Goal: Information Seeking & Learning: Learn about a topic

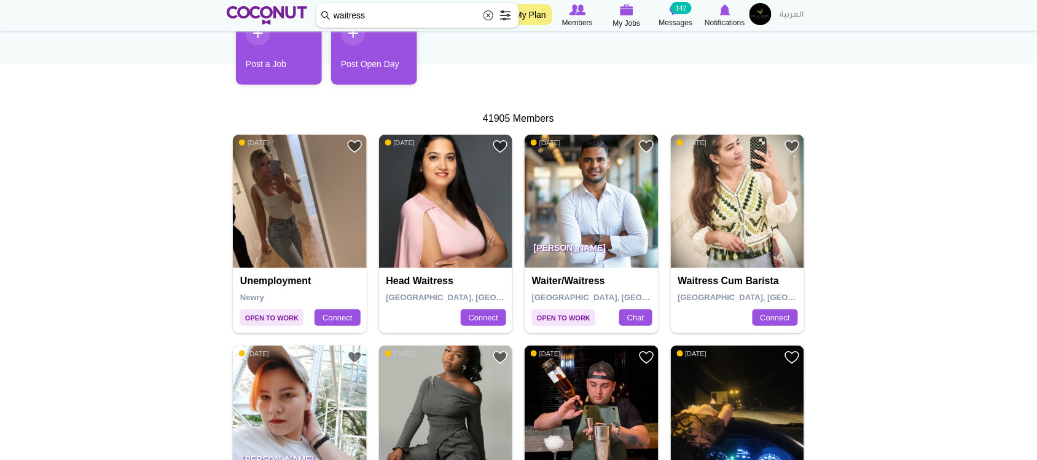
drag, startPoint x: 0, startPoint y: 0, endPoint x: 201, endPoint y: 6, distance: 201.0
type input "A"
type input "betancourt"
click button "Search" at bounding box center [0, 0] width 0 height 0
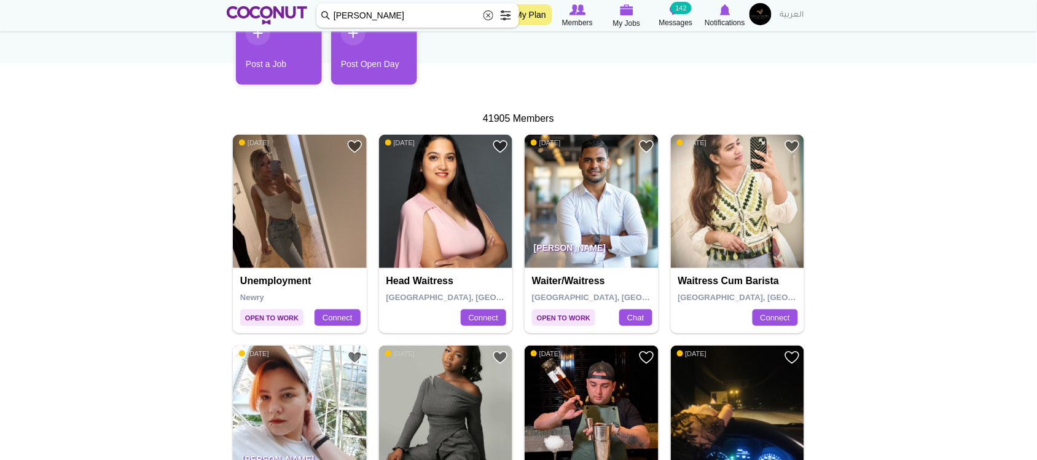
click at [450, 20] on input "betancourt" at bounding box center [417, 15] width 203 height 25
click button "Search" at bounding box center [0, 0] width 0 height 0
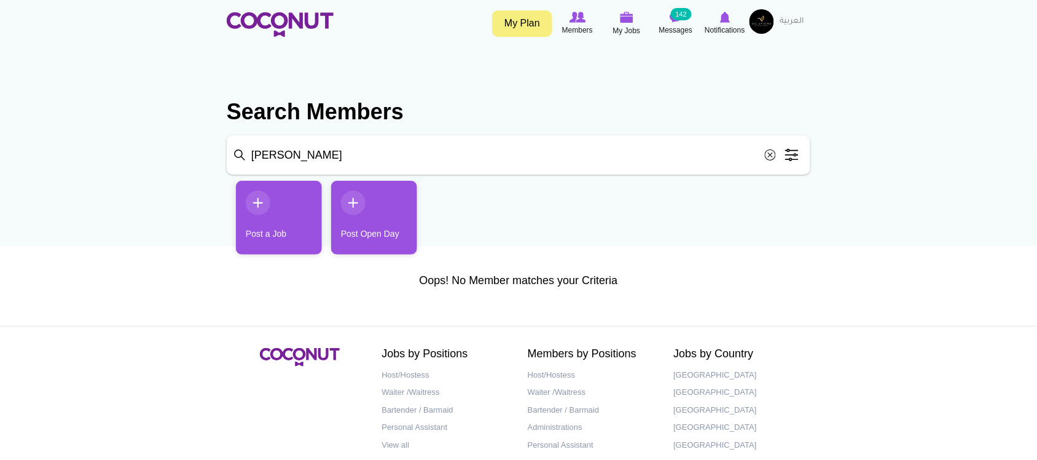
drag, startPoint x: 383, startPoint y: 152, endPoint x: 99, endPoint y: 166, distance: 284.1
click at [99, 166] on body "Toggle navigation My Plan Members My Jobs Post a Job Messages 142 Notifications…" at bounding box center [518, 261] width 1037 height 523
click at [579, 28] on span "Members" at bounding box center [577, 30] width 31 height 12
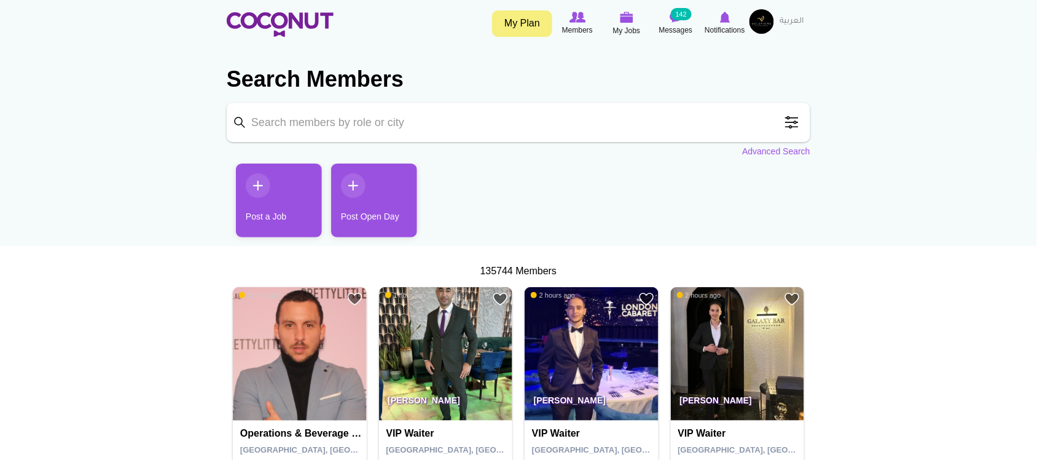
click at [550, 135] on input "Keyword" at bounding box center [519, 122] width 584 height 39
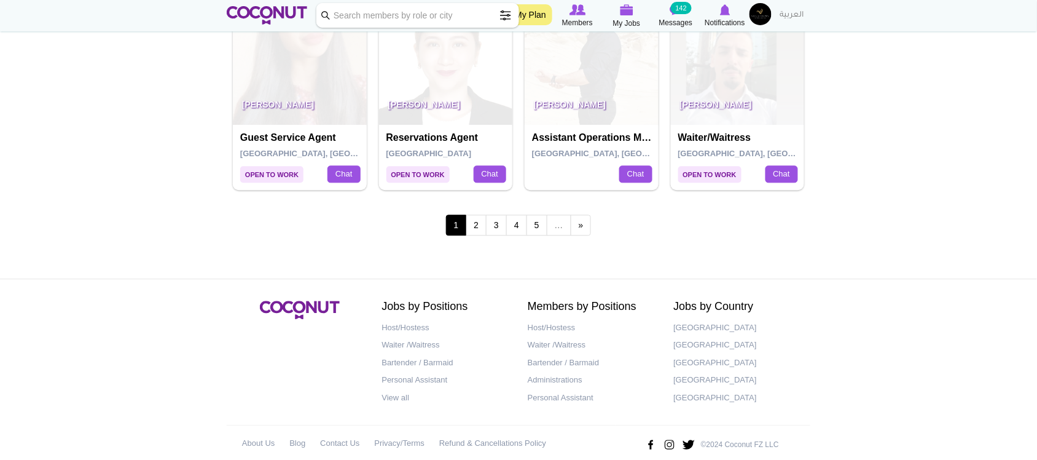
scroll to position [2212, 0]
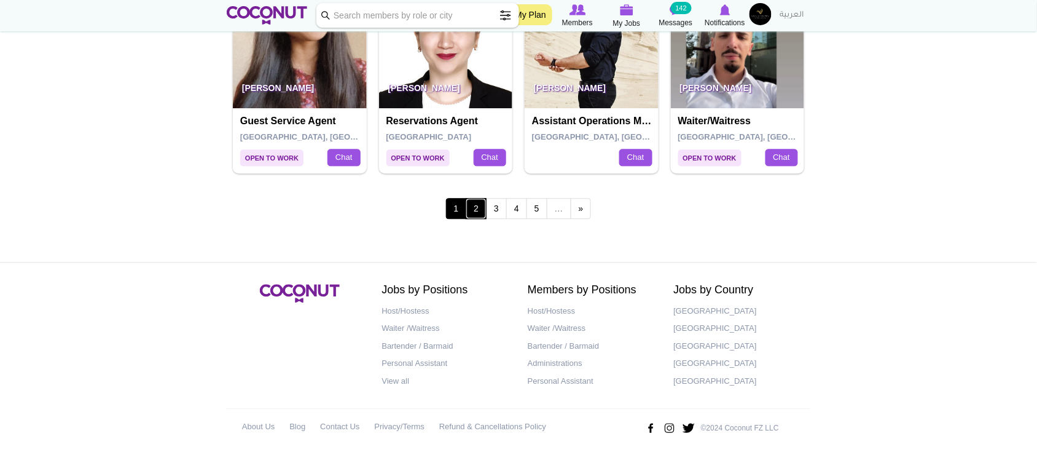
click at [473, 208] on link "2" at bounding box center [476, 208] width 21 height 21
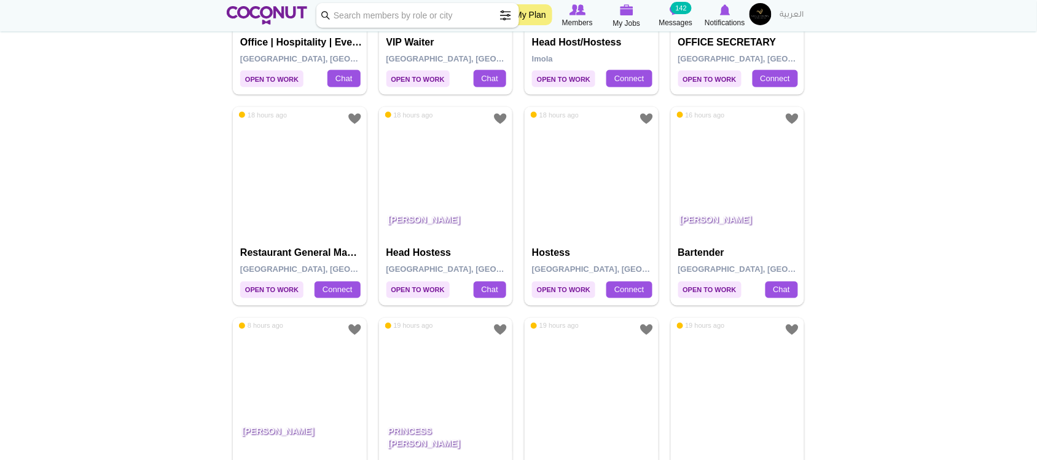
scroll to position [2212, 0]
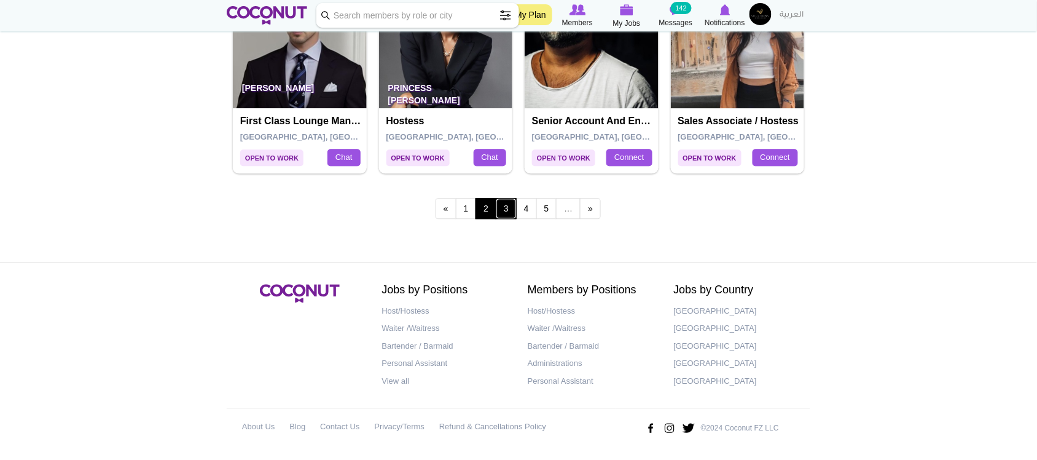
click at [504, 203] on link "3" at bounding box center [506, 208] width 21 height 21
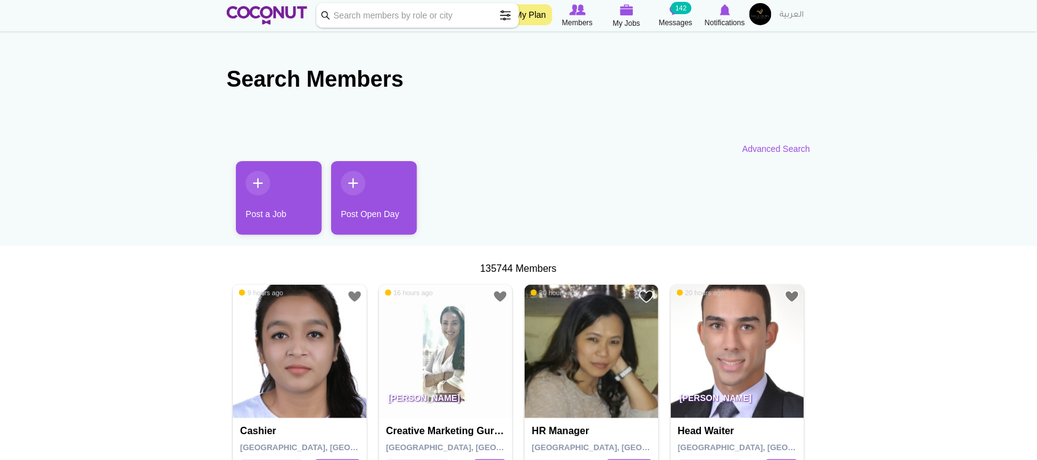
scroll to position [2212, 0]
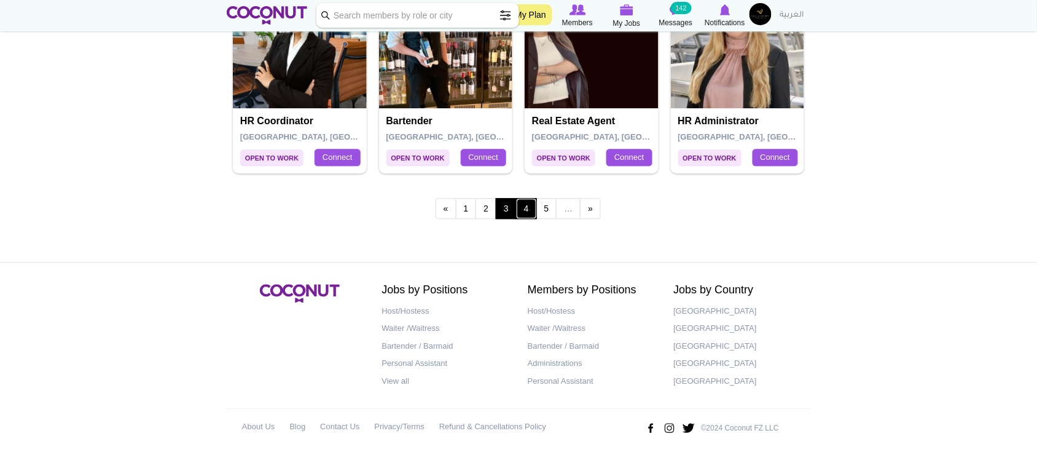
click at [532, 208] on link "4" at bounding box center [526, 208] width 21 height 21
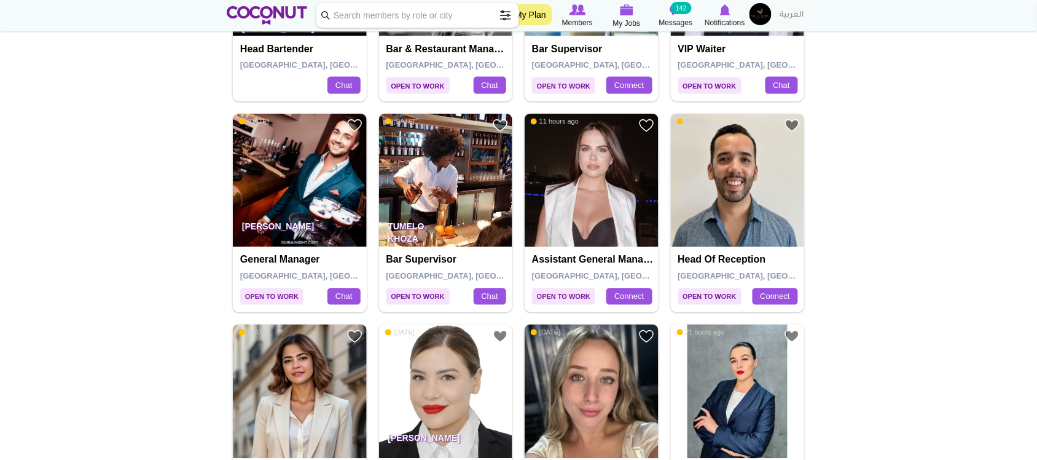
scroll to position [2212, 0]
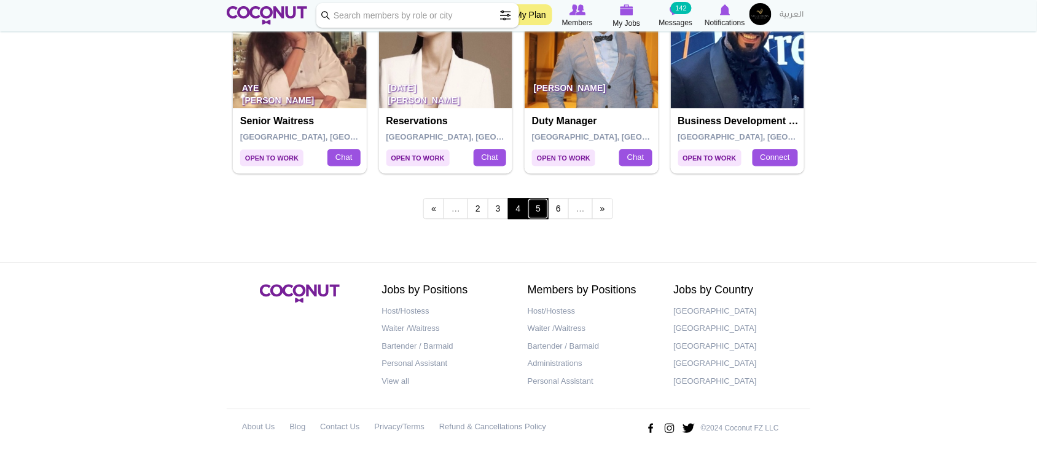
click at [533, 207] on link "5" at bounding box center [538, 208] width 21 height 21
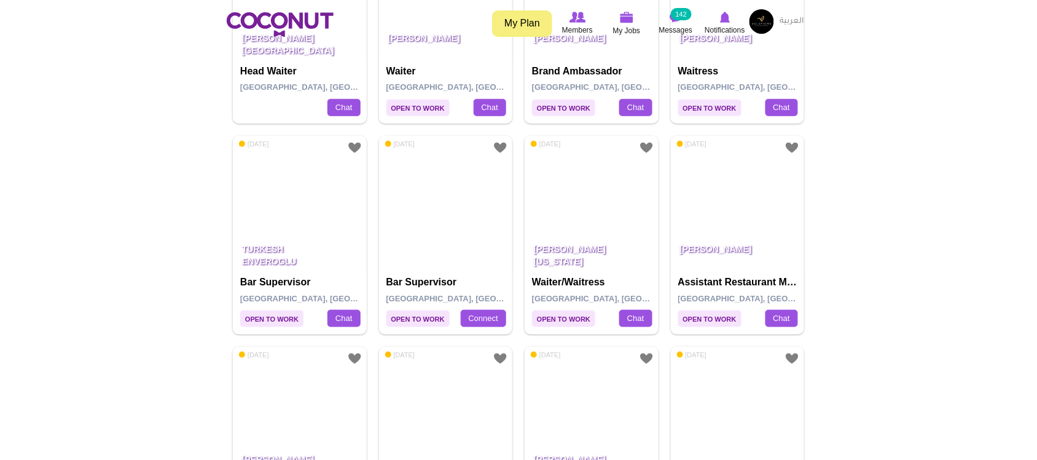
scroll to position [2212, 0]
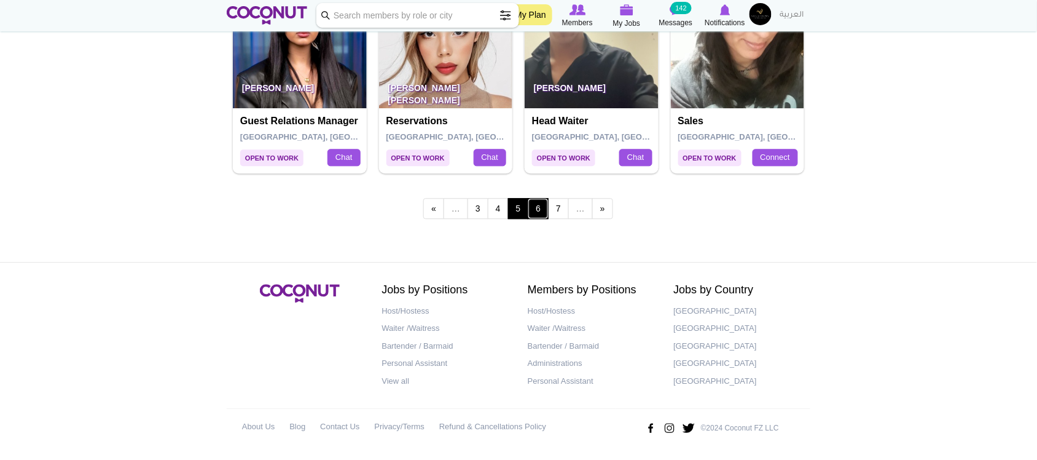
click at [546, 212] on link "6" at bounding box center [538, 208] width 21 height 21
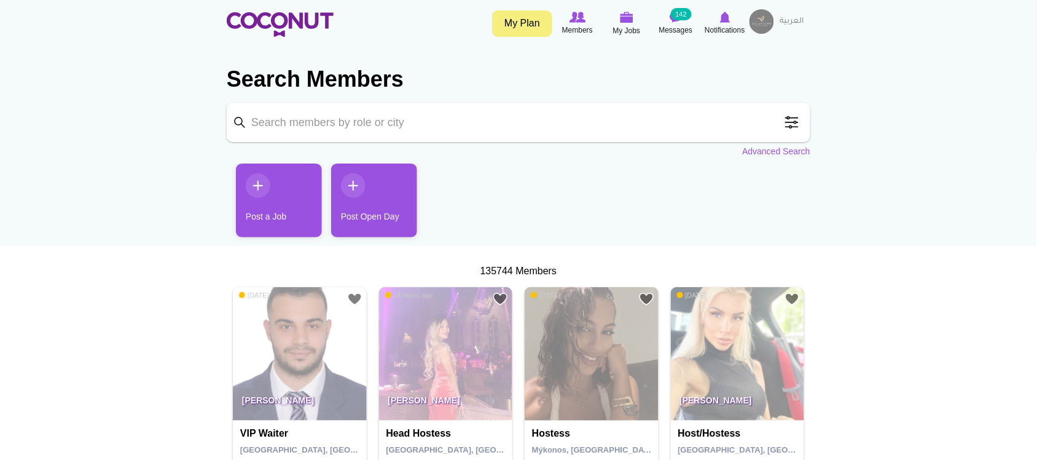
click at [546, 212] on ul "Post a Job Post Open Day" at bounding box center [519, 204] width 584 height 83
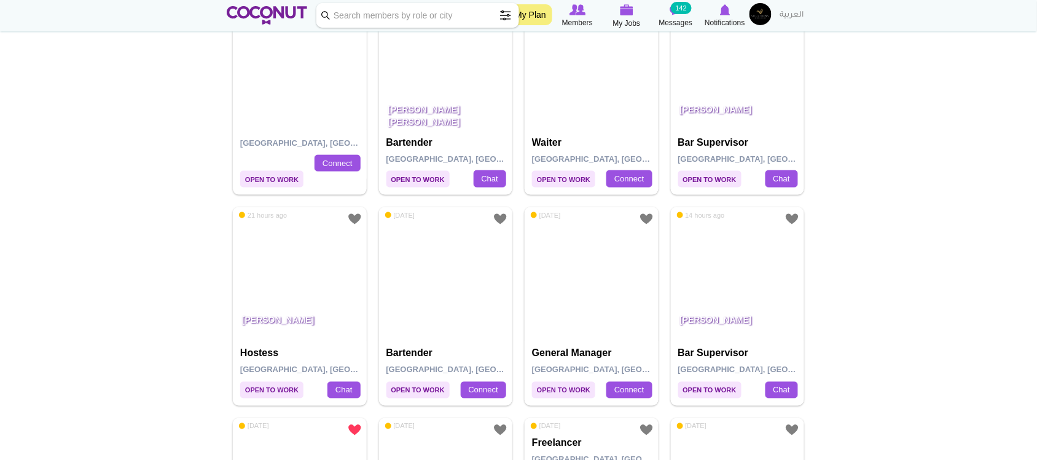
scroll to position [2212, 0]
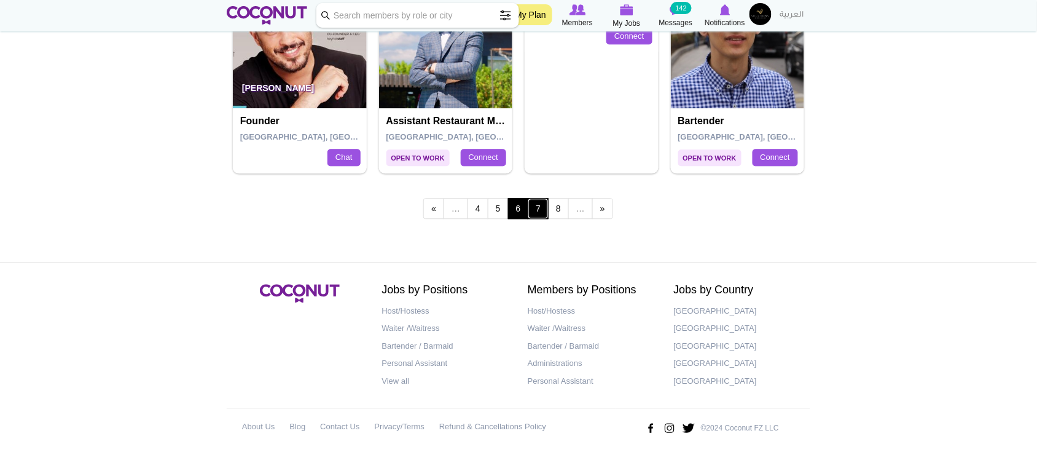
click at [538, 209] on link "7" at bounding box center [538, 208] width 21 height 21
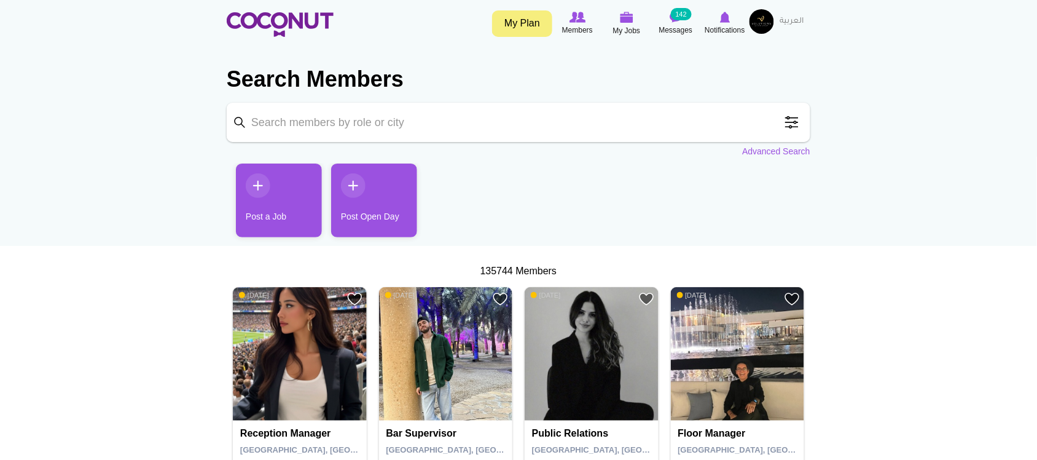
scroll to position [2212, 0]
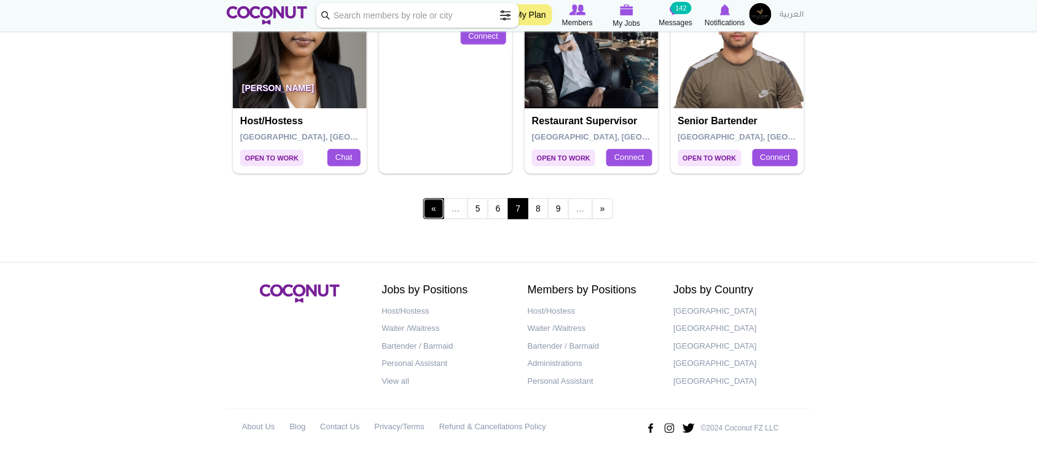
click at [432, 206] on link "‹ previous" at bounding box center [433, 208] width 21 height 21
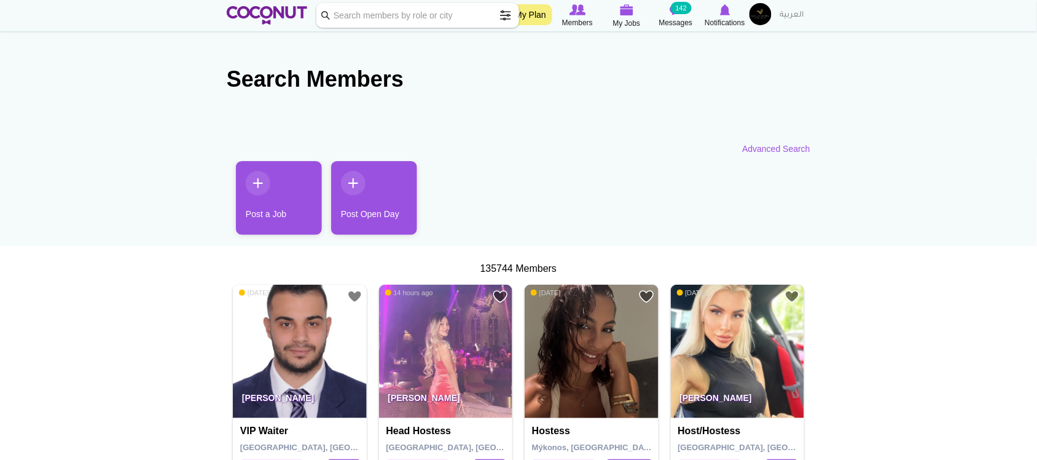
scroll to position [2212, 0]
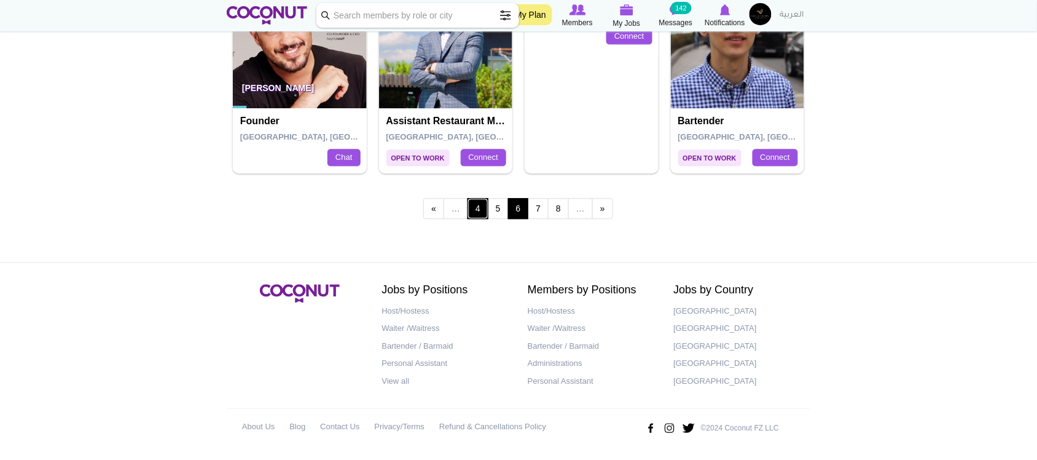
click at [478, 212] on link "4" at bounding box center [477, 208] width 21 height 21
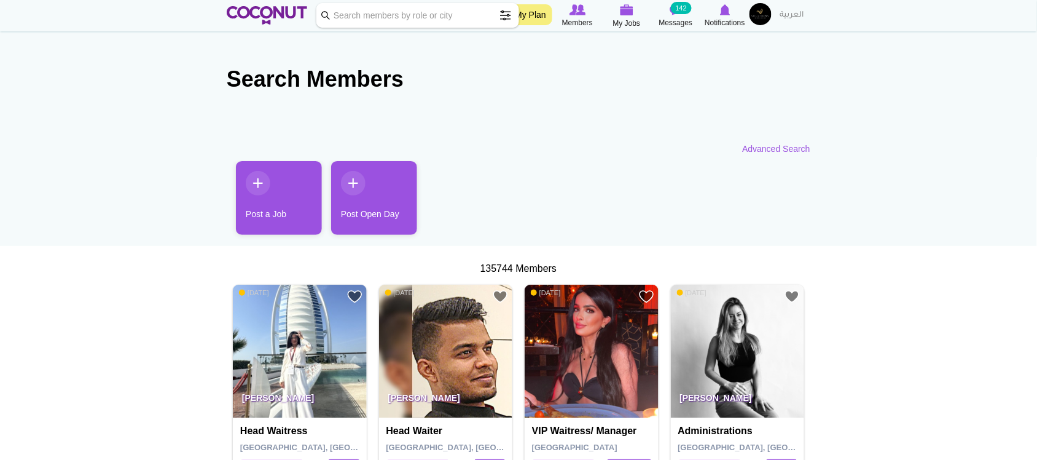
scroll to position [2212, 0]
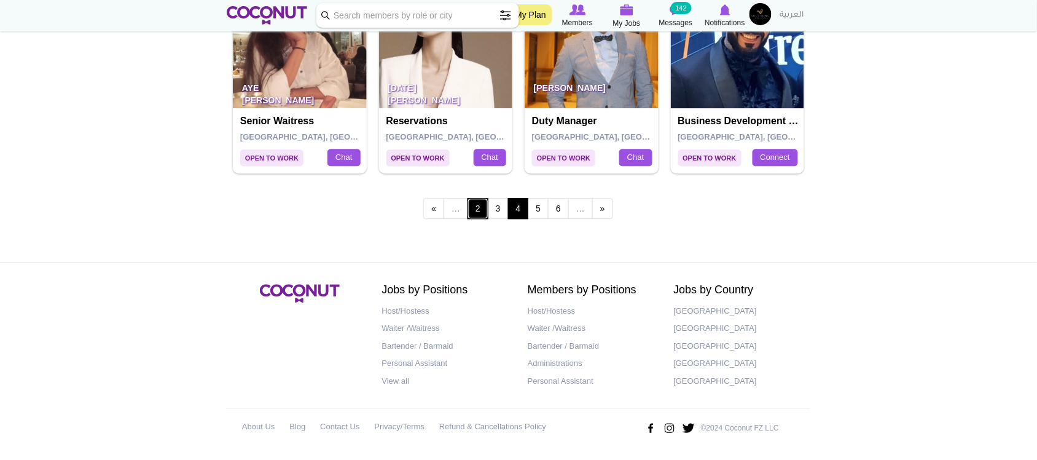
click at [477, 211] on link "2" at bounding box center [477, 208] width 21 height 21
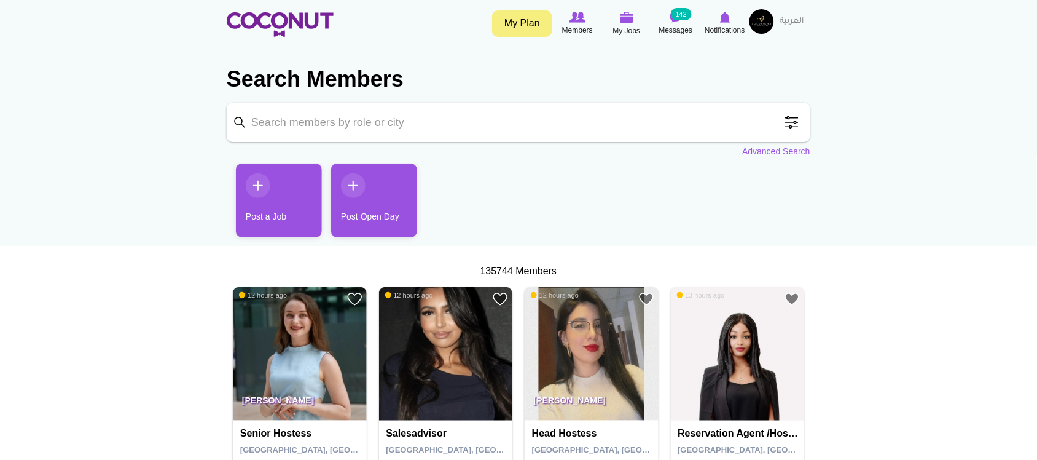
scroll to position [2212, 0]
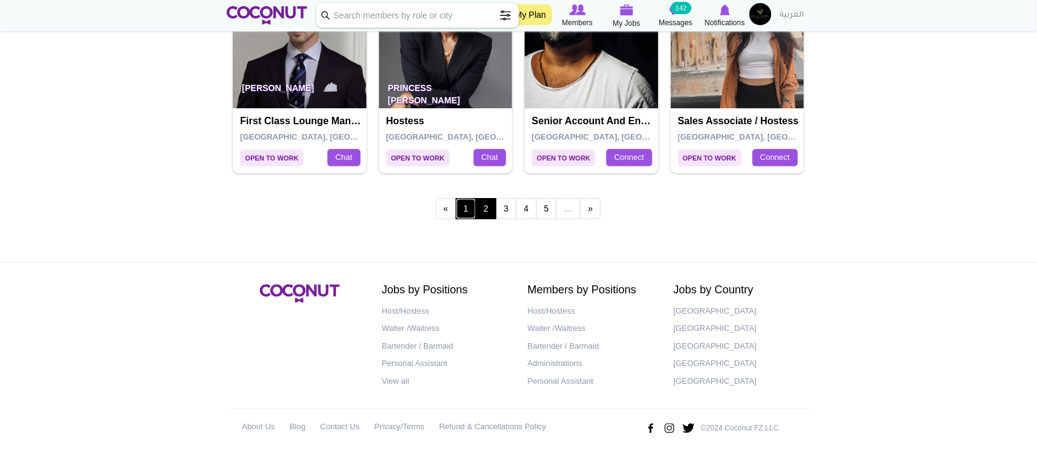
click at [467, 212] on link "1" at bounding box center [466, 208] width 21 height 21
